Goal: Transaction & Acquisition: Purchase product/service

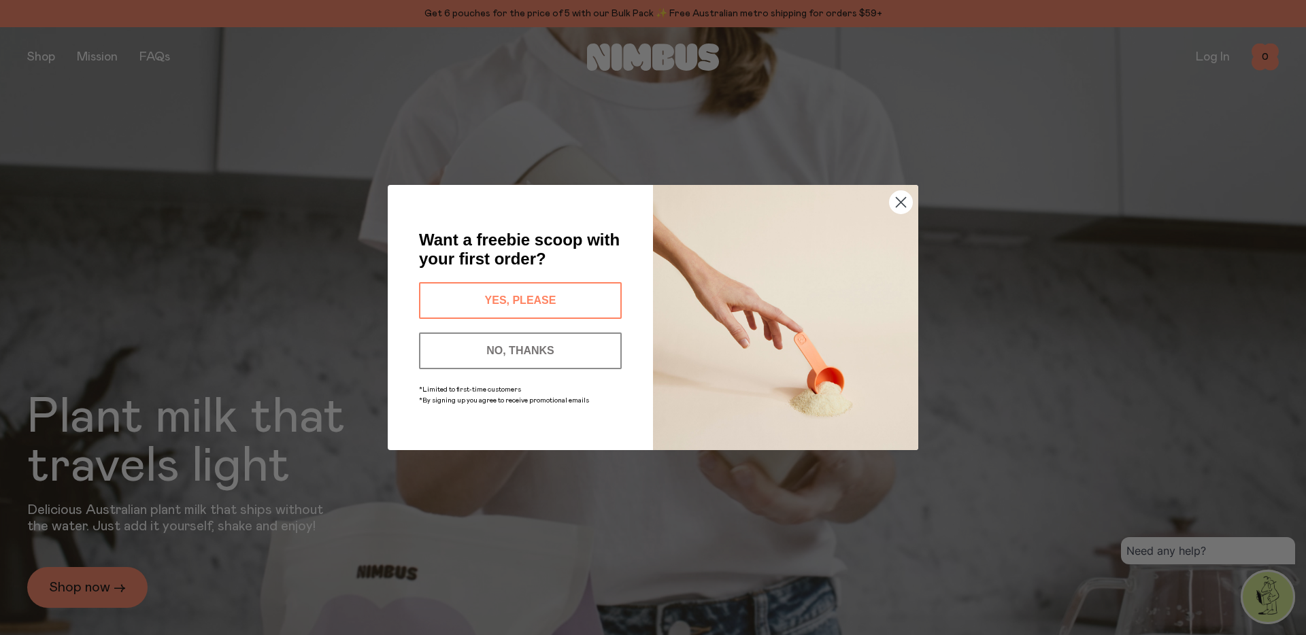
click at [903, 203] on circle "Close dialog" at bounding box center [901, 202] width 22 height 22
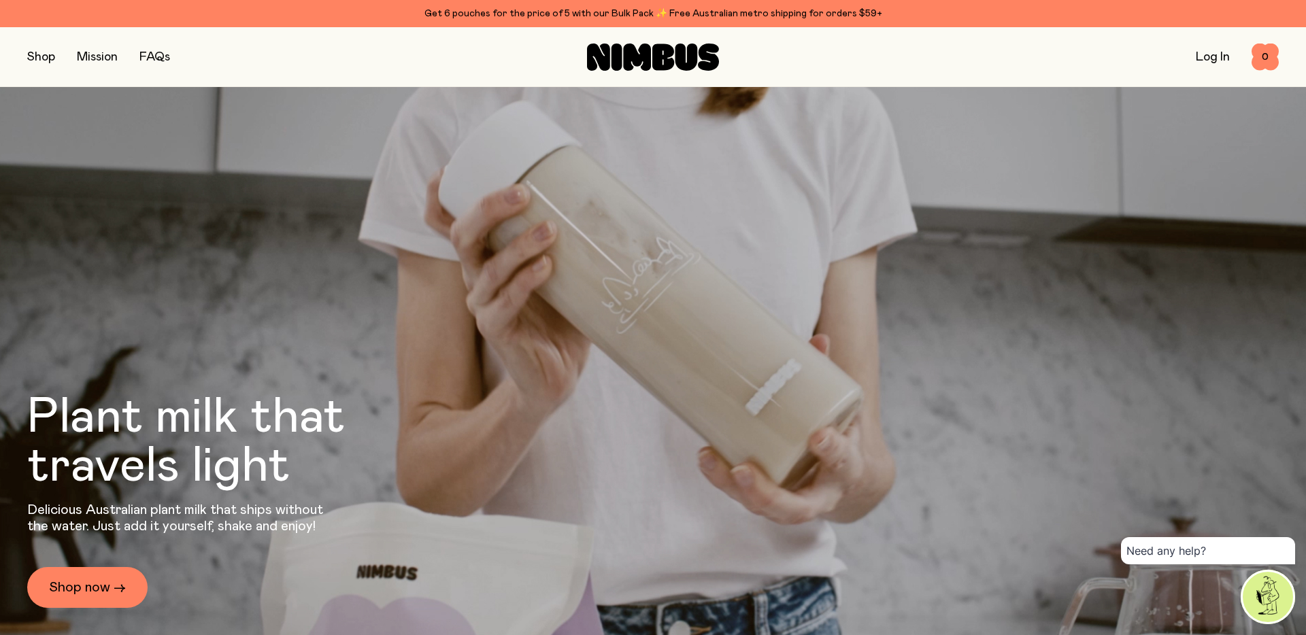
click at [49, 54] on button "button" at bounding box center [41, 57] width 28 height 19
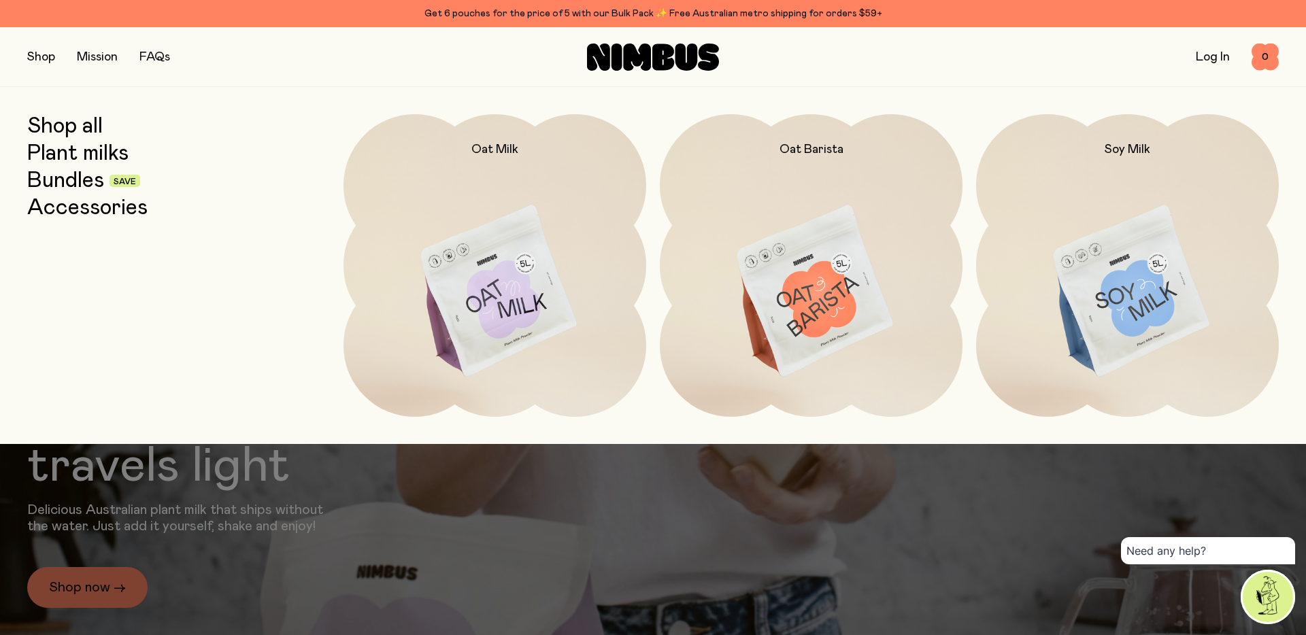
click at [67, 153] on link "Plant milks" at bounding box center [77, 153] width 101 height 24
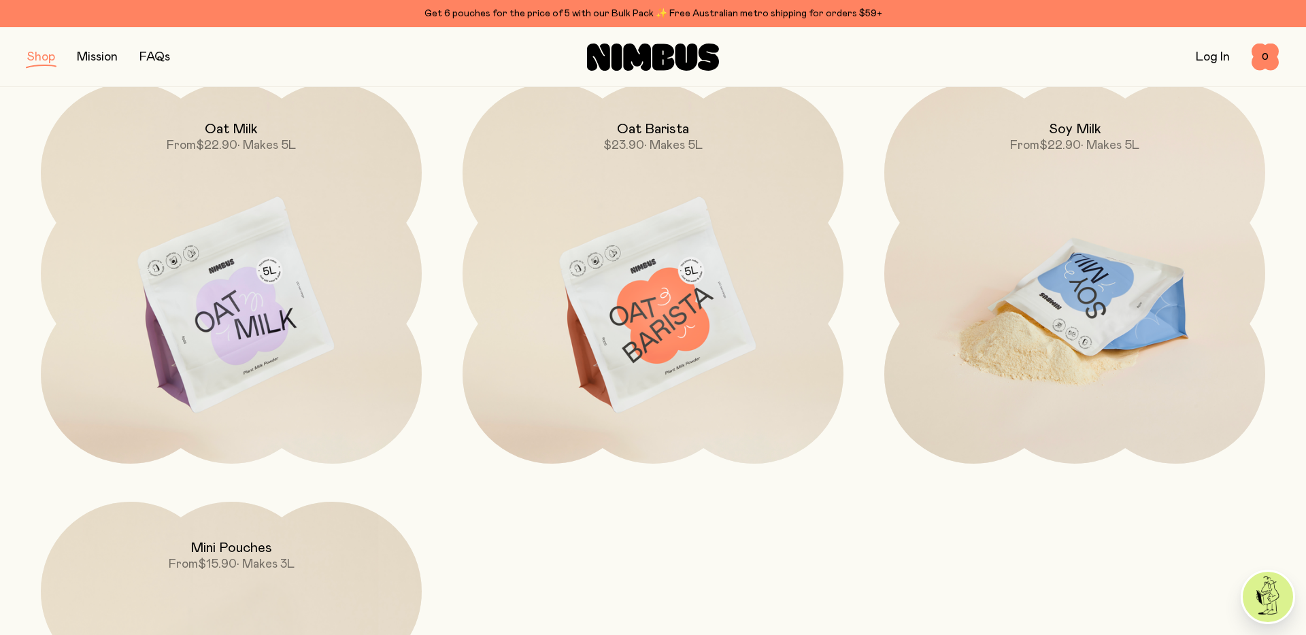
scroll to position [197, 0]
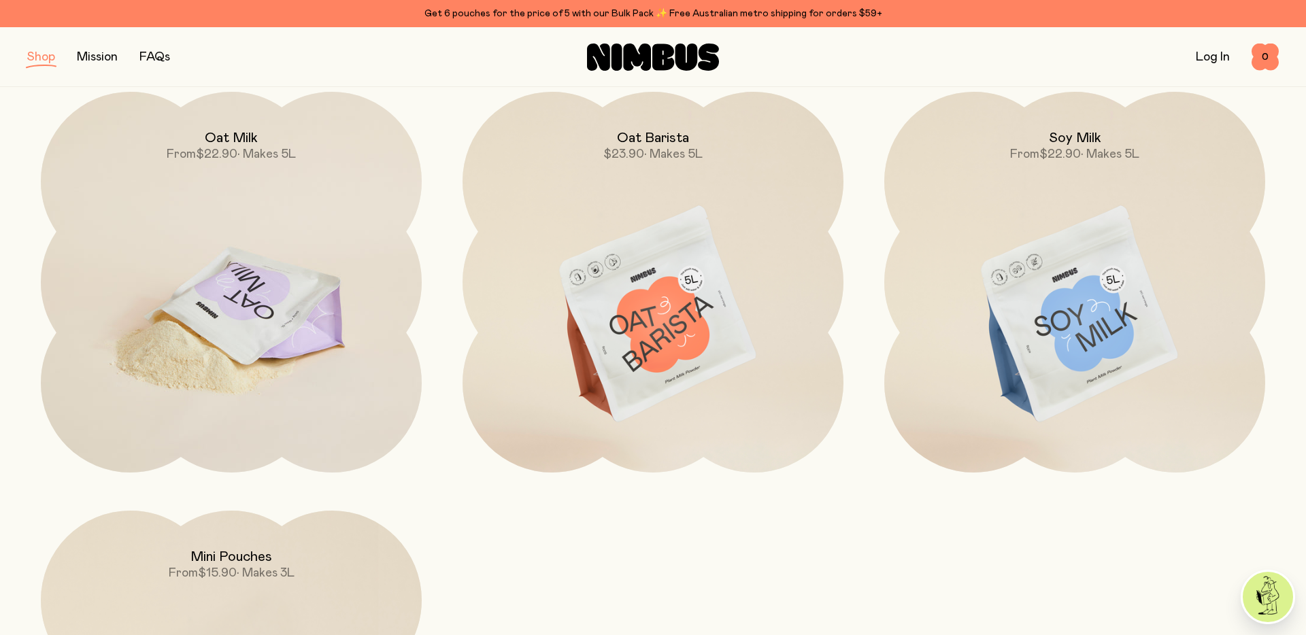
click at [151, 314] on img at bounding box center [231, 316] width 381 height 448
